Goal: Task Accomplishment & Management: Complete application form

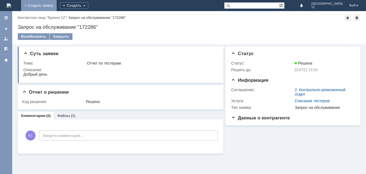
click at [57, 5] on link "+ Создать заявку" at bounding box center [39, 5] width 36 height 11
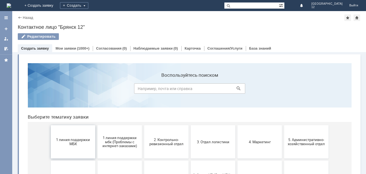
click at [79, 140] on span "1 линия поддержки МБК" at bounding box center [72, 142] width 41 height 8
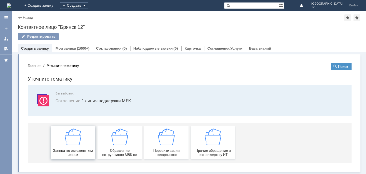
click at [77, 145] on img at bounding box center [73, 137] width 17 height 17
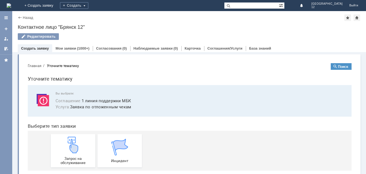
click at [77, 145] on img at bounding box center [73, 145] width 17 height 17
click at [75, 140] on img at bounding box center [73, 145] width 17 height 17
click at [76, 148] on img at bounding box center [73, 145] width 17 height 17
click at [72, 151] on img at bounding box center [73, 145] width 17 height 17
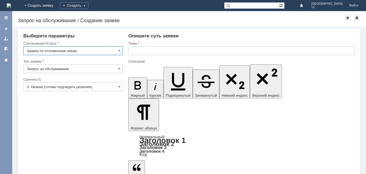
click at [152, 52] on input "text" at bounding box center [241, 50] width 226 height 9
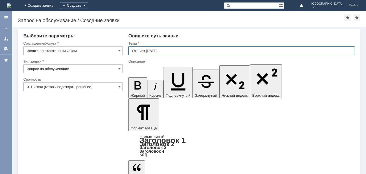
type input "Отл чек 30.08.2025."
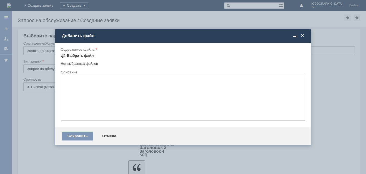
click at [75, 56] on div "Выбрать файл" at bounding box center [80, 56] width 27 height 4
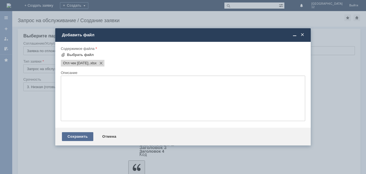
click at [75, 134] on div "Сохранить" at bounding box center [77, 136] width 31 height 9
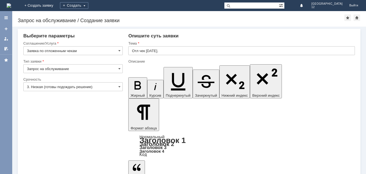
click at [137, 50] on input "text" at bounding box center [241, 50] width 226 height 9
type input "Отл чек 30.08.2025."
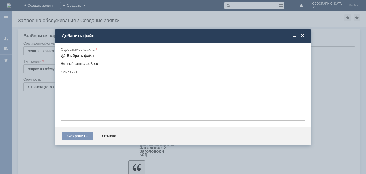
click at [78, 56] on div "Выбрать файл" at bounding box center [80, 56] width 27 height 4
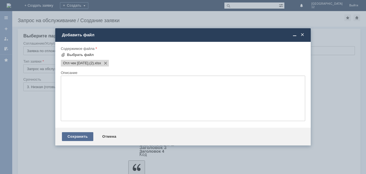
click at [72, 133] on div "Сохранить" at bounding box center [77, 136] width 31 height 9
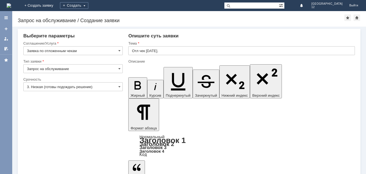
click at [134, 51] on input "text" at bounding box center [241, 50] width 226 height 9
type input "Отл чек 31.08.2025."
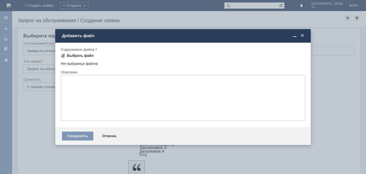
click at [72, 54] on div "Выбрать файл" at bounding box center [80, 56] width 27 height 4
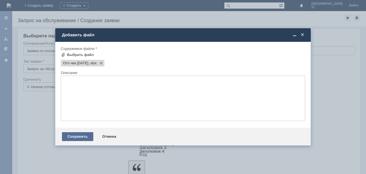
click at [73, 138] on div "Сохранить" at bounding box center [77, 136] width 31 height 9
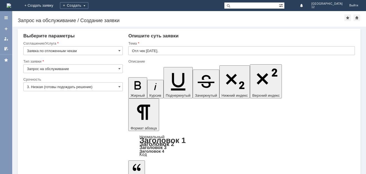
click at [135, 49] on input "text" at bounding box center [241, 50] width 226 height 9
type input "Отл чек [DATE]."
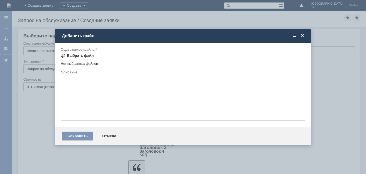
click at [75, 56] on div "Выбрать файл" at bounding box center [80, 56] width 27 height 4
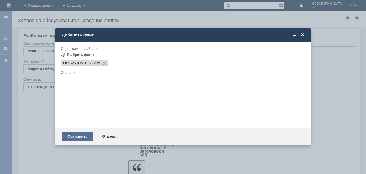
click at [80, 136] on div "Сохранить" at bounding box center [77, 136] width 31 height 9
